Goal: Register for event/course

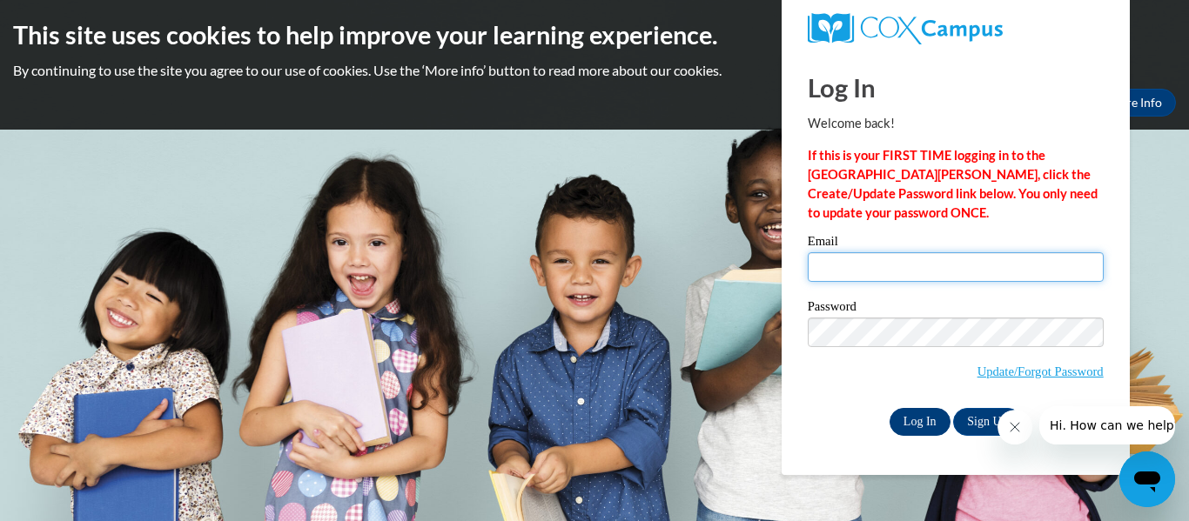
type input "nicole.giger@petalschools.com"
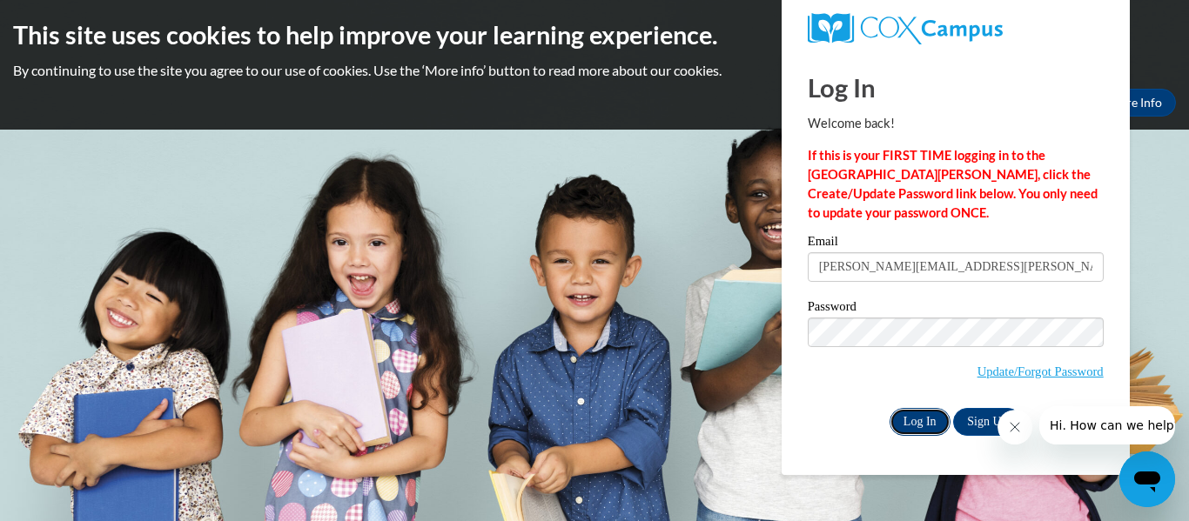
click at [919, 424] on input "Log In" at bounding box center [919, 422] width 61 height 28
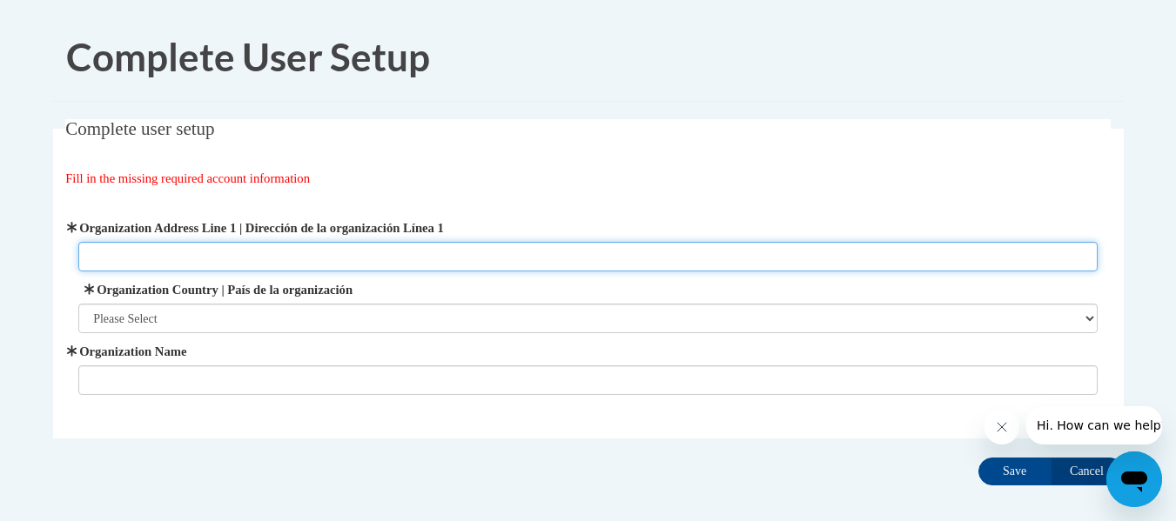
click at [125, 256] on input "Organization Address Line 1 | Dirección de la organización Línea 1" at bounding box center [587, 257] width 1019 height 30
type input "60 Herrington Rd Petal, MS 39465"
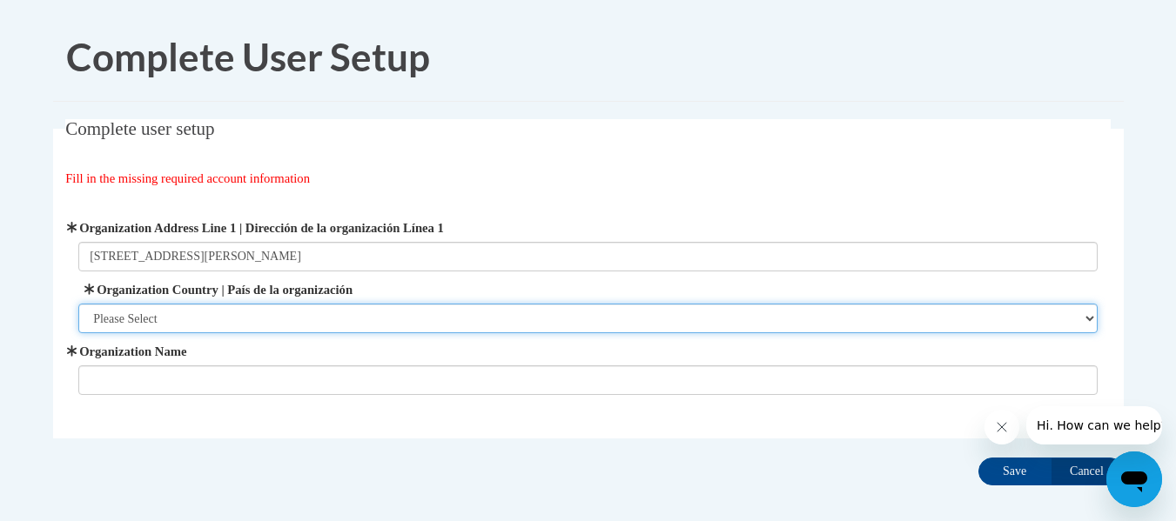
click at [160, 318] on select "Please Select United States | Estados Unidos Outside of the United States | Fue…" at bounding box center [587, 319] width 1019 height 30
select select "ad49bcad-a171-4b2e-b99c-48b446064914"
click at [78, 304] on select "Please Select United States | Estados Unidos Outside of the United States | Fue…" at bounding box center [587, 319] width 1019 height 30
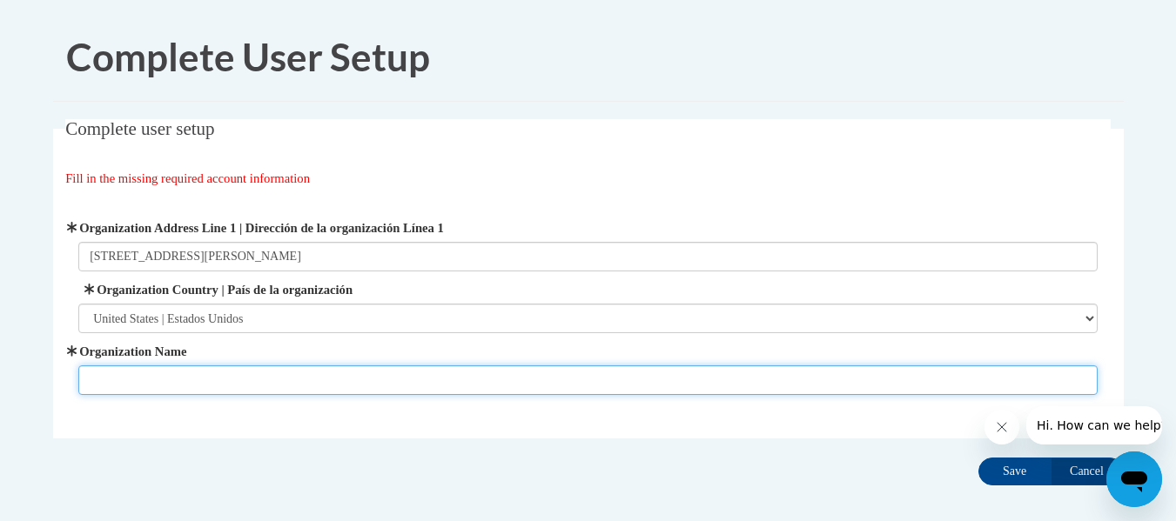
click at [137, 379] on input "Organization Name" at bounding box center [587, 380] width 1019 height 30
type input "Petal Primary School"
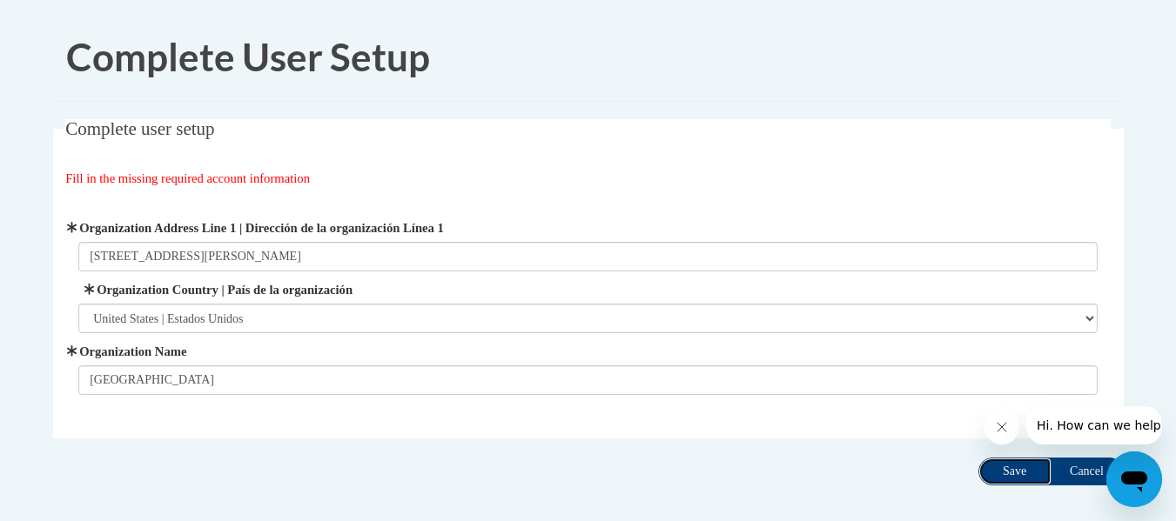
click at [1013, 470] on input "Save" at bounding box center [1014, 472] width 73 height 28
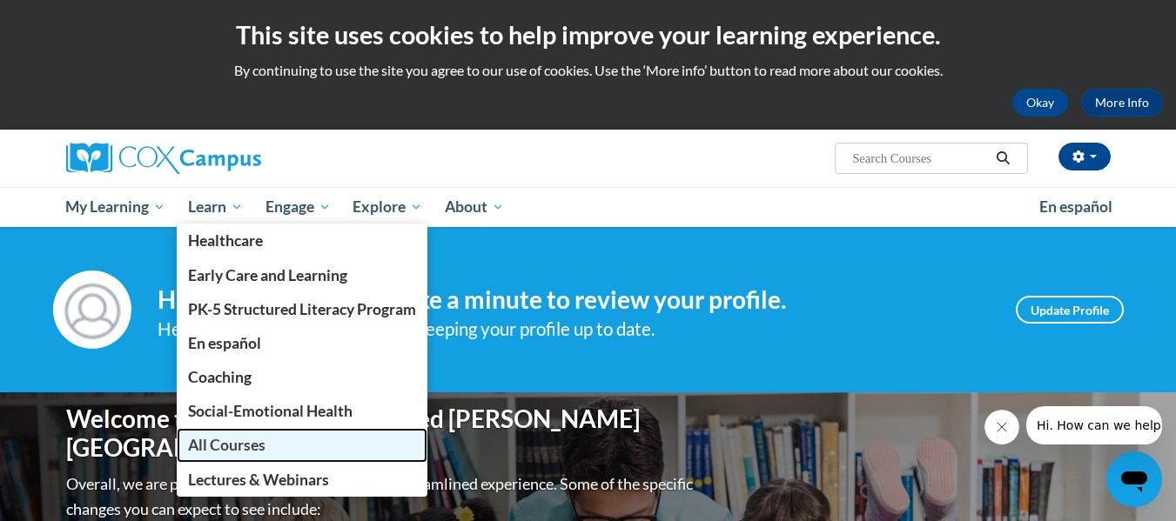
click at [233, 445] on span "All Courses" at bounding box center [226, 445] width 77 height 18
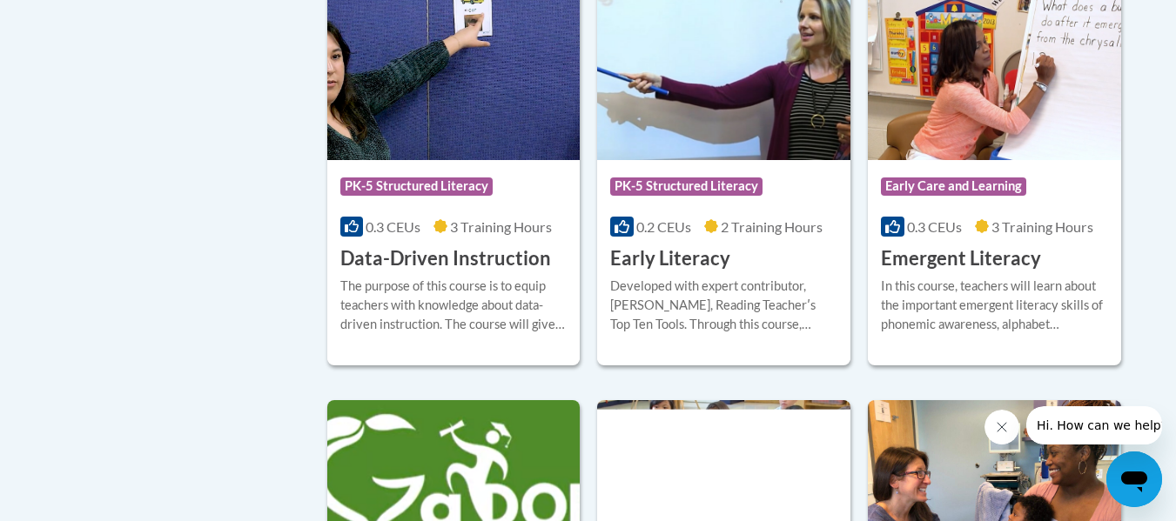
scroll to position [1913, 0]
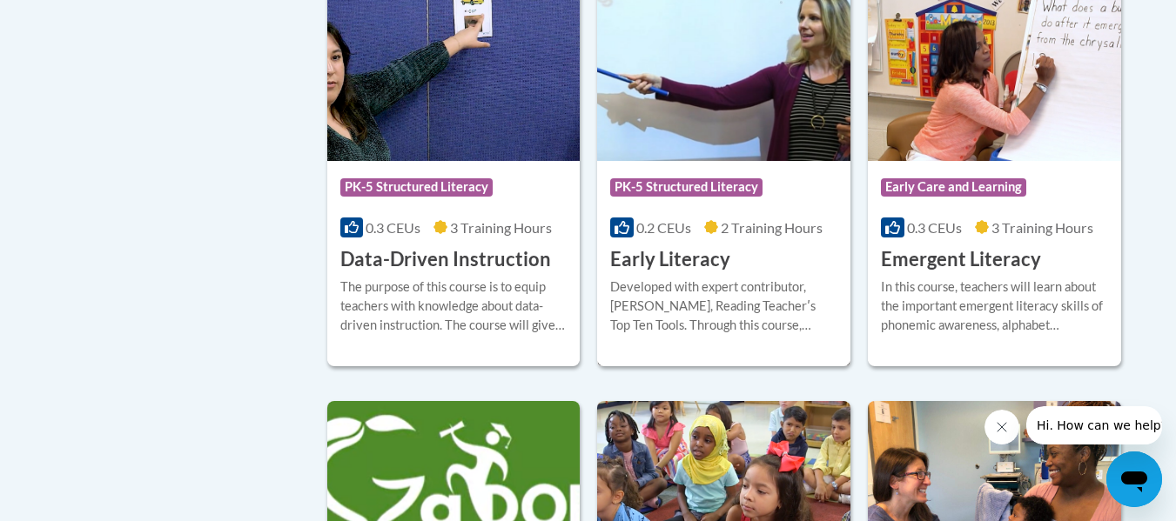
click at [665, 273] on h3 "Early Literacy" at bounding box center [670, 259] width 120 height 27
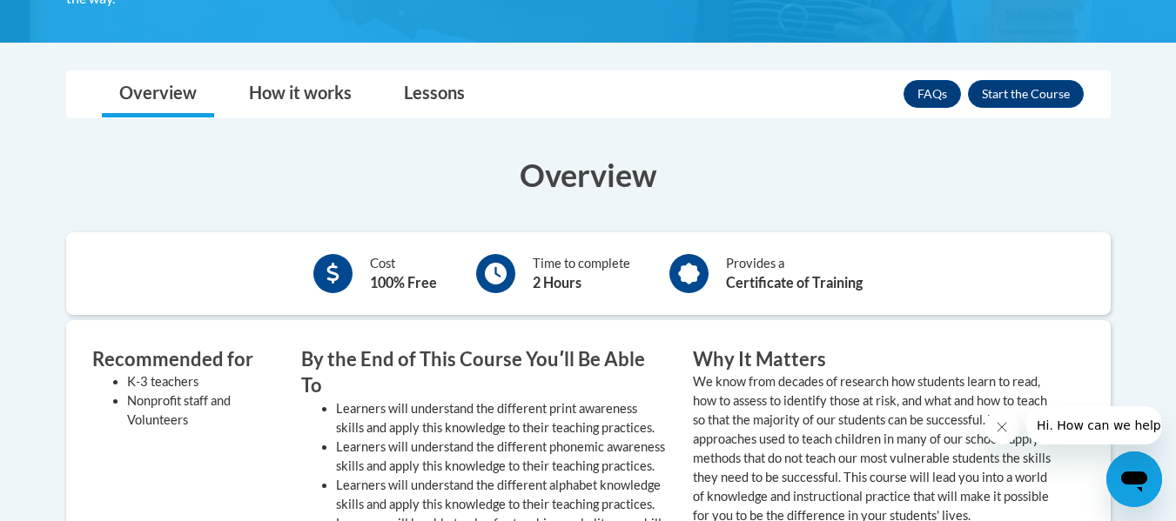
scroll to position [447, 0]
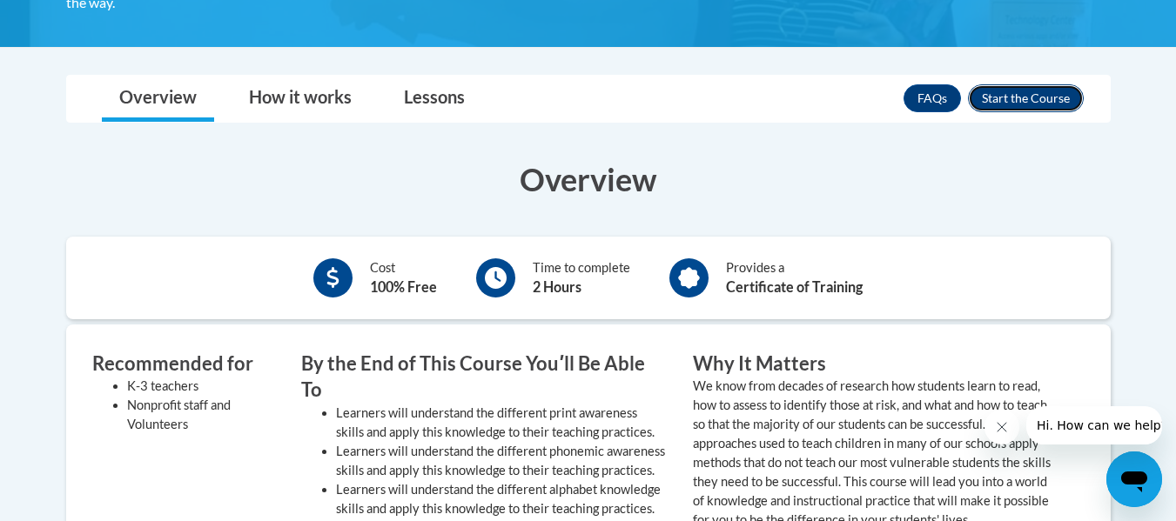
click at [1009, 99] on button "Enroll" at bounding box center [1026, 98] width 116 height 28
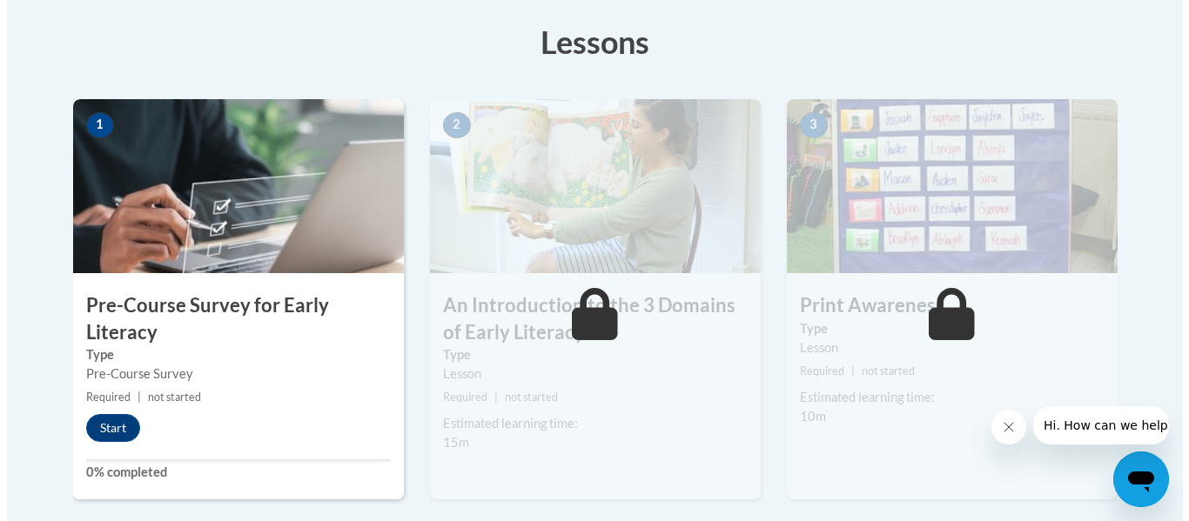
scroll to position [486, 0]
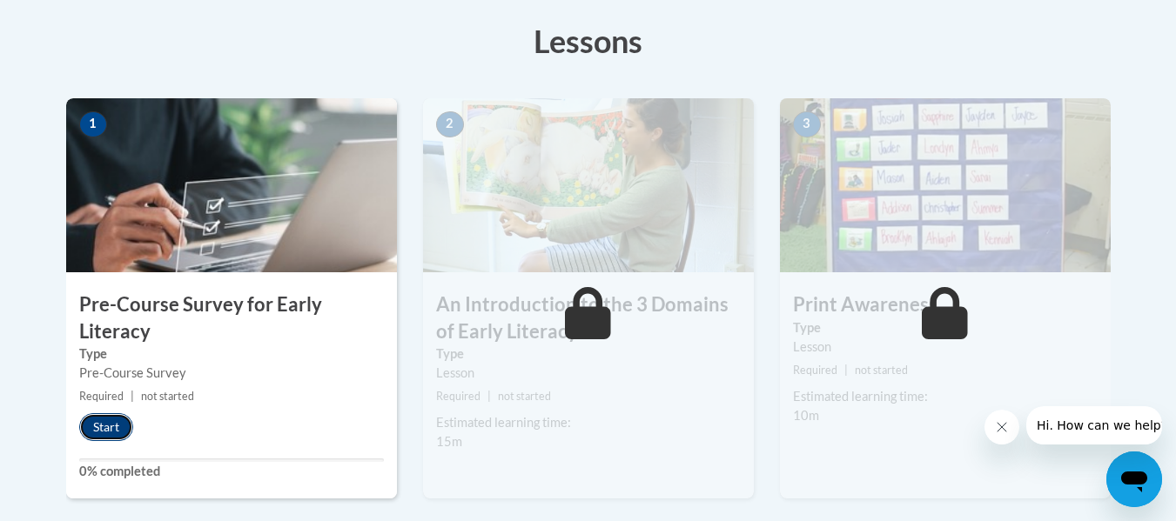
click at [93, 426] on button "Start" at bounding box center [106, 427] width 54 height 28
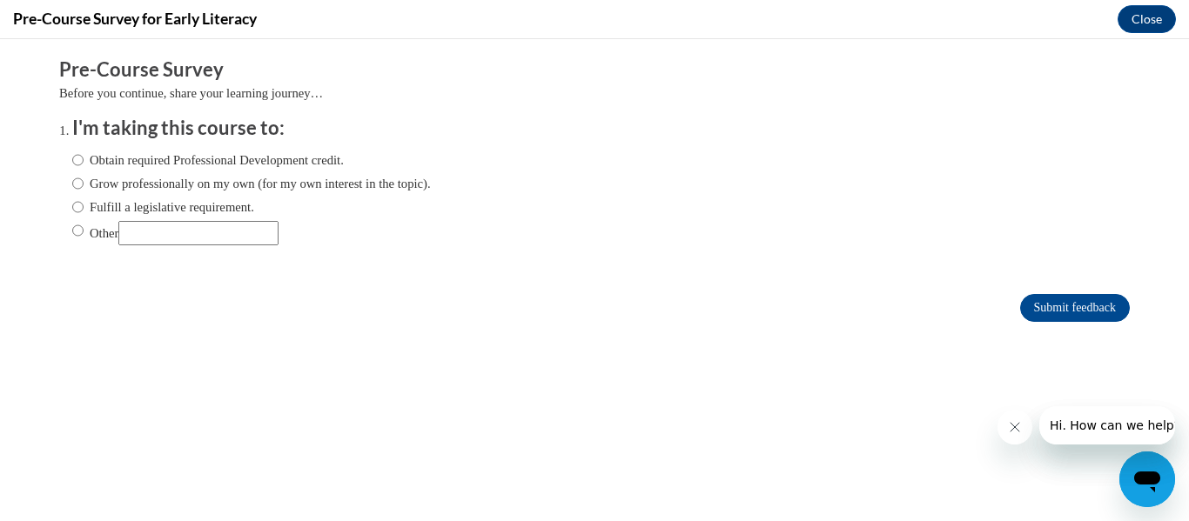
scroll to position [0, 0]
click at [72, 160] on input "Obtain required Professional Development credit." at bounding box center [77, 160] width 11 height 19
radio input "true"
click at [1056, 307] on input "Submit feedback" at bounding box center [1075, 308] width 110 height 28
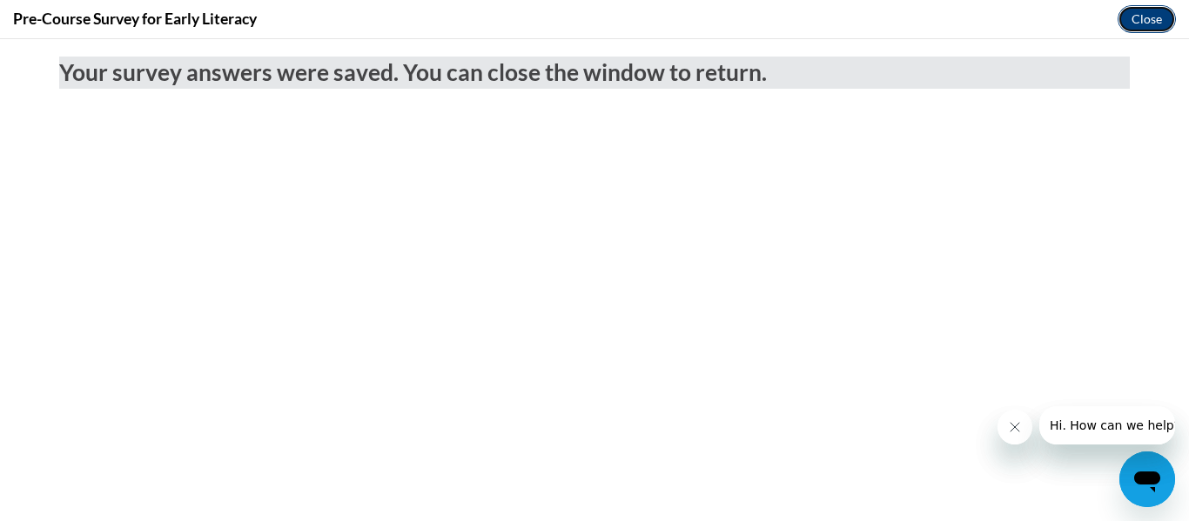
click at [1155, 16] on button "Close" at bounding box center [1146, 19] width 58 height 28
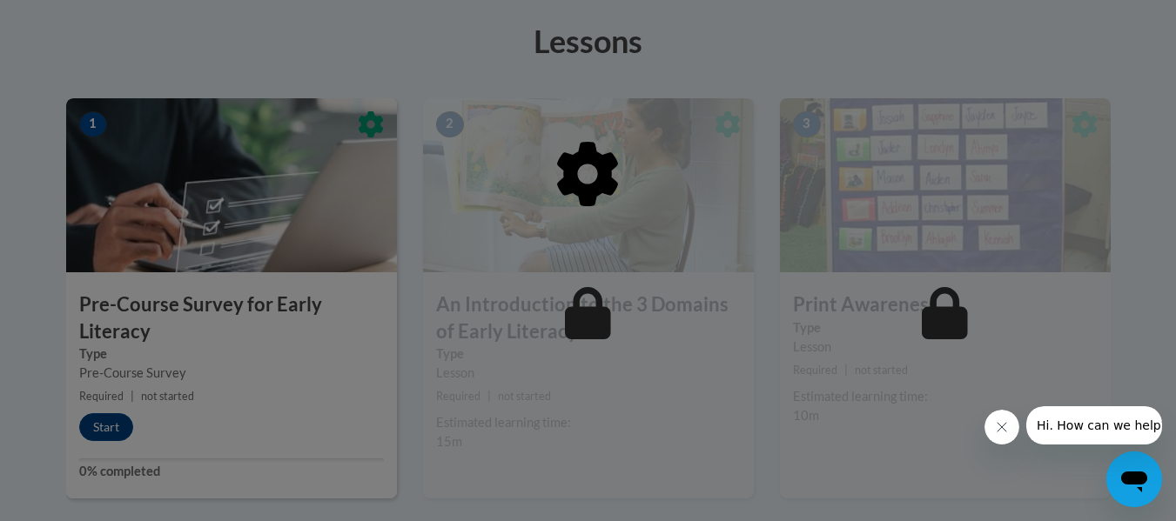
click at [549, 289] on div at bounding box center [588, 263] width 1044 height 331
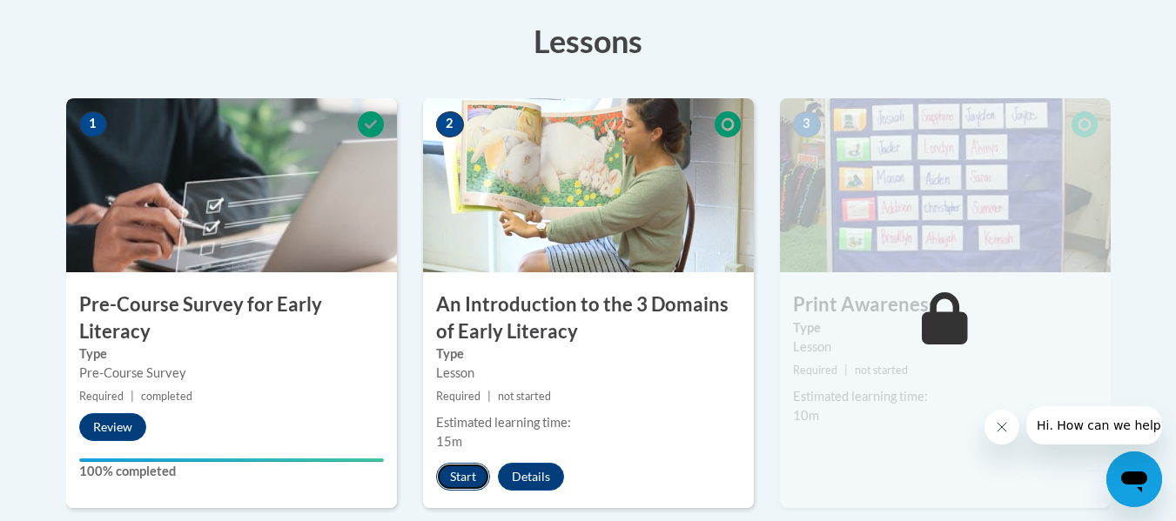
click at [459, 477] on button "Start" at bounding box center [463, 477] width 54 height 28
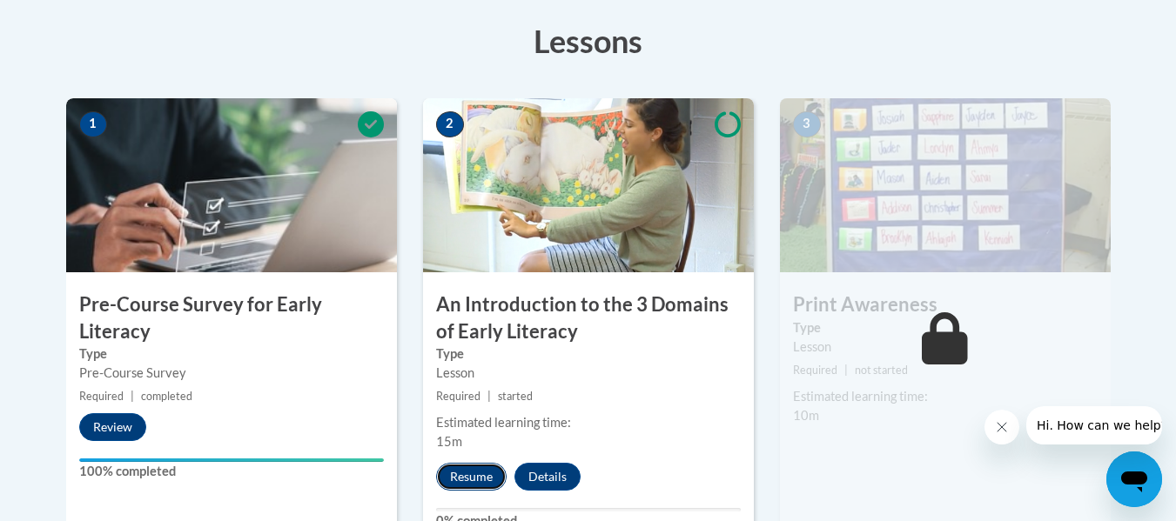
click at [476, 480] on button "Resume" at bounding box center [471, 477] width 70 height 28
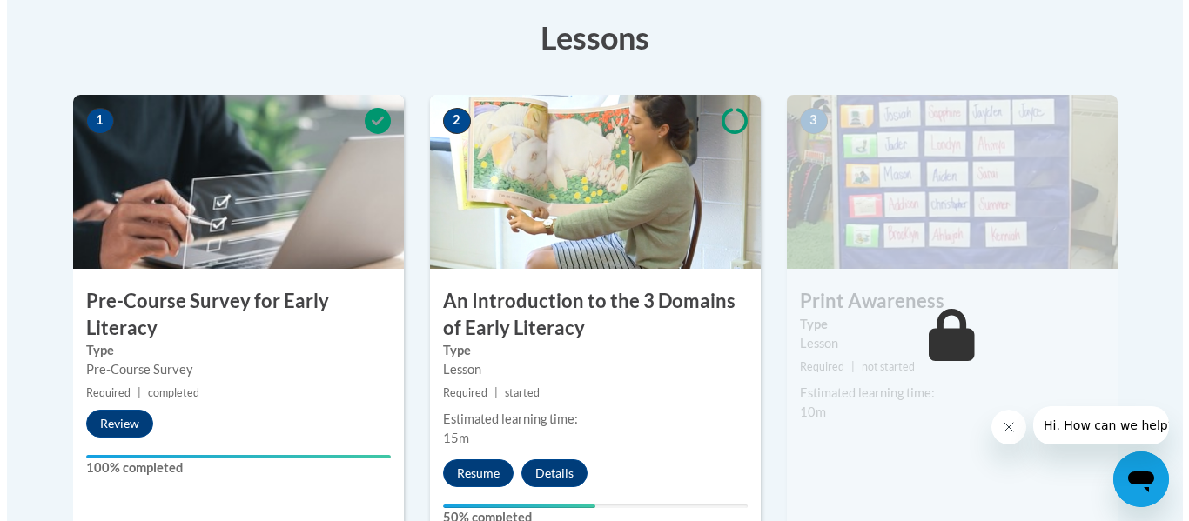
scroll to position [561, 0]
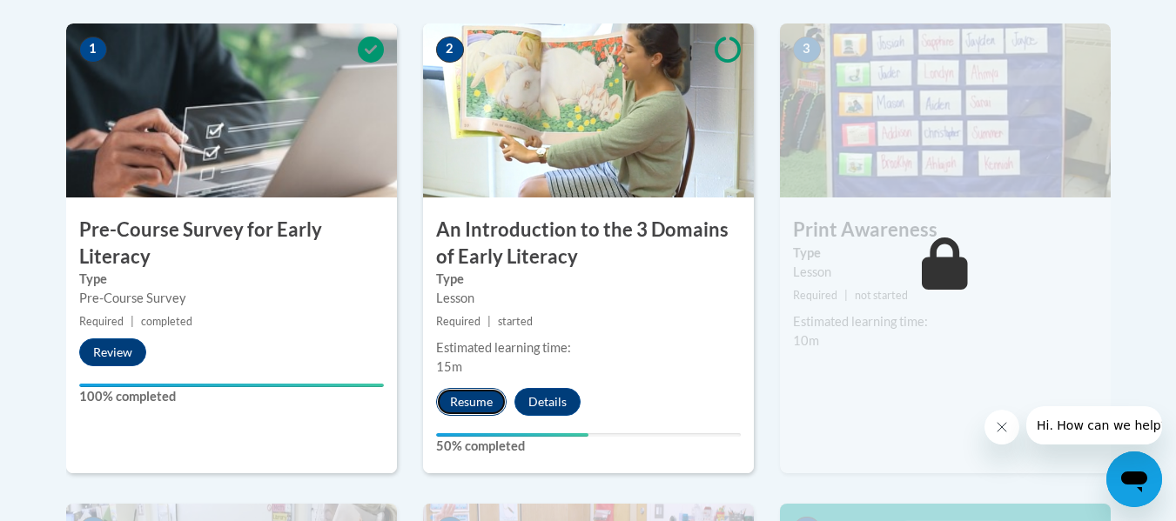
click at [486, 403] on button "Resume" at bounding box center [471, 402] width 70 height 28
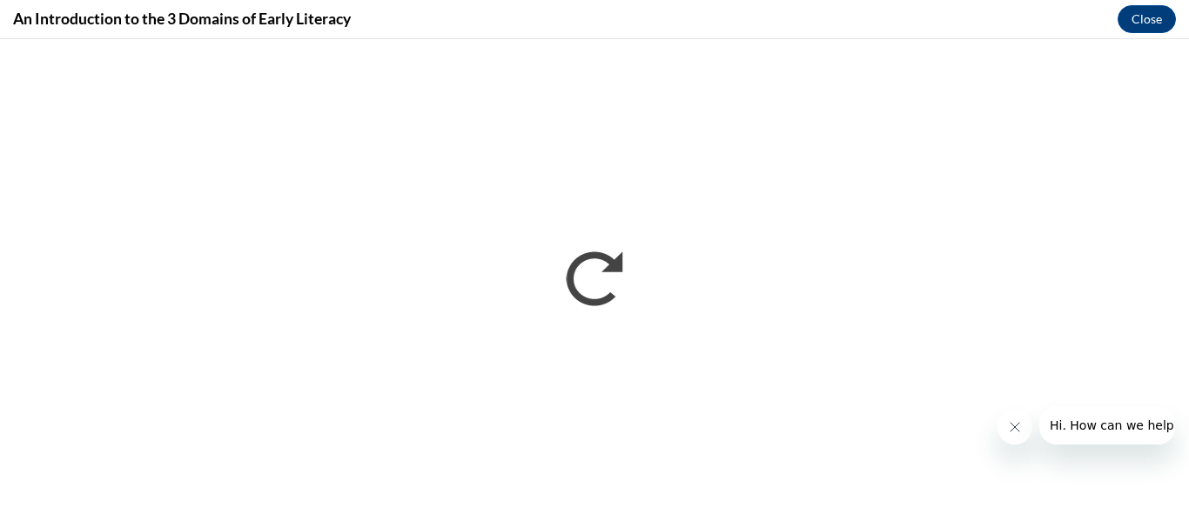
scroll to position [0, 0]
